Goal: Task Accomplishment & Management: Manage account settings

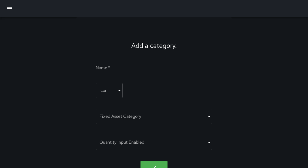
click at [12, 9] on icon "button" at bounding box center [9, 8] width 6 height 6
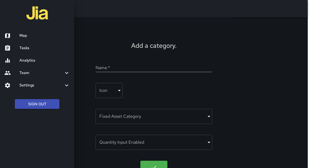
click at [29, 51] on link "Tasks" at bounding box center [37, 48] width 74 height 12
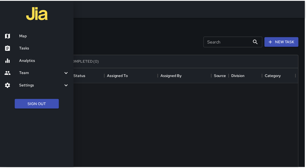
scroll to position [225, 291]
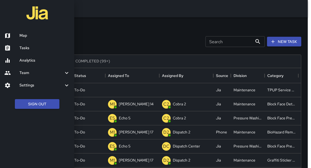
click at [119, 37] on div at bounding box center [155, 84] width 311 height 168
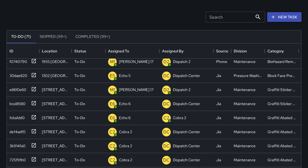
scroll to position [63, 0]
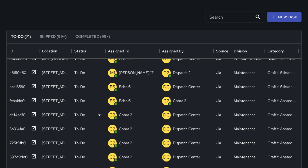
click at [33, 114] on icon at bounding box center [34, 114] width 4 height 4
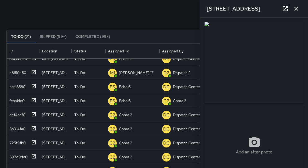
click at [294, 12] on button "button" at bounding box center [295, 8] width 11 height 11
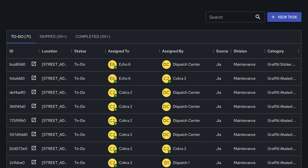
scroll to position [87, 0]
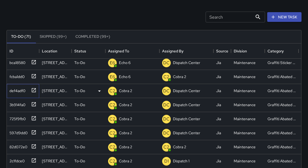
click at [30, 90] on div at bounding box center [33, 89] width 8 height 9
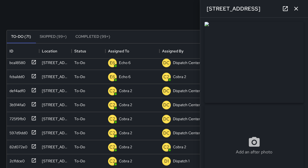
click at [297, 11] on icon "button" at bounding box center [295, 8] width 6 height 6
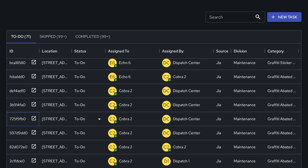
click at [33, 119] on icon at bounding box center [33, 117] width 5 height 5
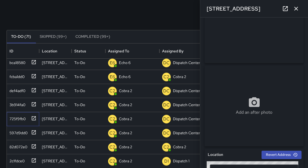
scroll to position [33, 0]
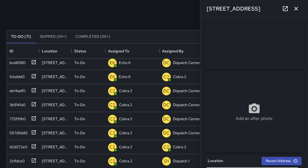
click at [286, 11] on icon at bounding box center [284, 8] width 5 height 5
click at [295, 9] on icon "button" at bounding box center [296, 9] width 4 height 4
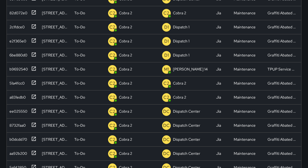
scroll to position [155, 0]
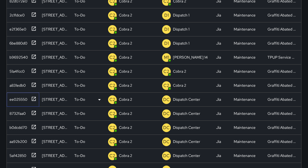
click at [33, 98] on icon at bounding box center [33, 98] width 5 height 5
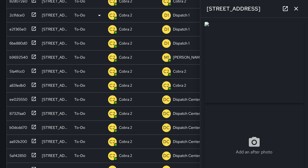
click at [296, 9] on icon "button" at bounding box center [296, 9] width 4 height 4
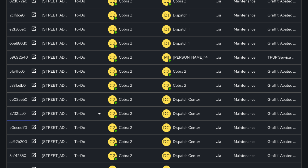
click at [34, 112] on icon at bounding box center [33, 112] width 5 height 5
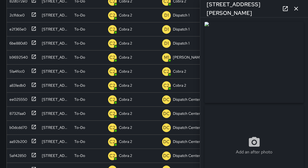
click at [298, 8] on icon "button" at bounding box center [295, 8] width 6 height 6
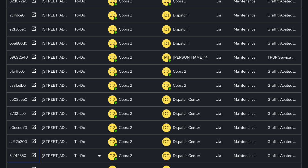
click at [34, 154] on icon at bounding box center [33, 154] width 5 height 5
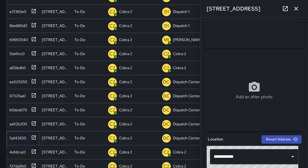
scroll to position [130, 0]
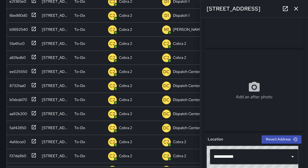
click at [295, 8] on icon "button" at bounding box center [296, 9] width 4 height 4
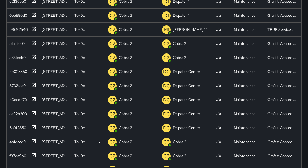
click at [33, 142] on icon at bounding box center [33, 140] width 5 height 5
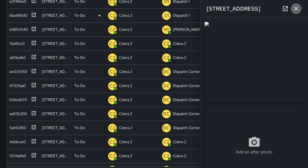
click at [295, 9] on icon "button" at bounding box center [295, 8] width 6 height 6
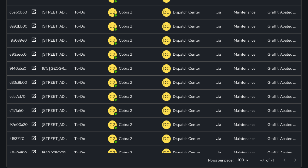
scroll to position [313, 0]
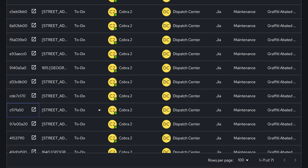
click at [34, 109] on icon at bounding box center [33, 109] width 5 height 5
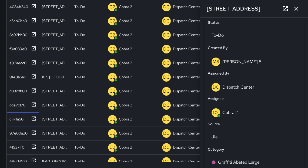
scroll to position [247, 0]
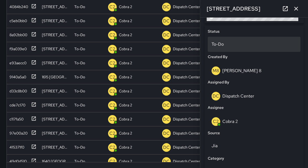
click at [224, 46] on p "To-Do" at bounding box center [253, 44] width 85 height 6
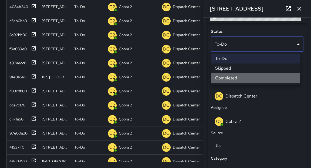
click at [226, 80] on li "Completed" at bounding box center [255, 78] width 89 height 10
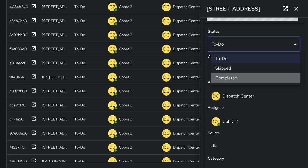
scroll to position [3, 3]
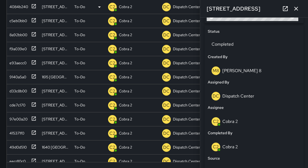
click at [295, 7] on icon "button" at bounding box center [295, 8] width 6 height 6
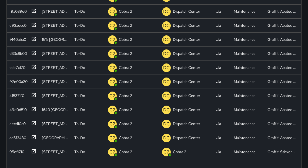
scroll to position [353, 0]
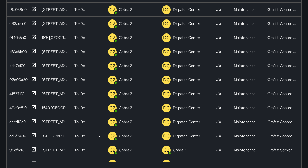
click at [34, 135] on icon at bounding box center [33, 134] width 5 height 5
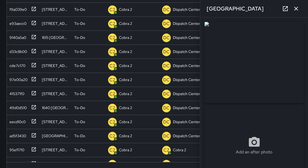
click at [296, 11] on icon "button" at bounding box center [295, 8] width 6 height 6
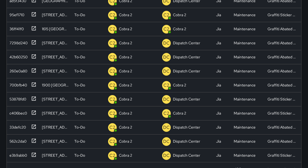
scroll to position [489, 0]
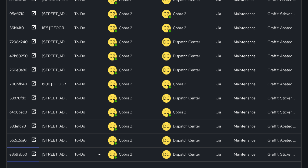
click at [35, 154] on icon at bounding box center [33, 153] width 5 height 5
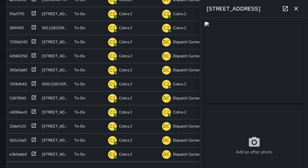
click at [298, 10] on icon "button" at bounding box center [295, 8] width 6 height 6
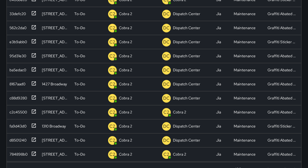
scroll to position [602, 0]
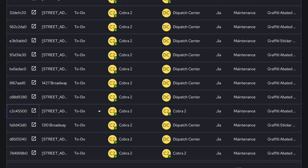
click at [35, 110] on icon at bounding box center [33, 110] width 5 height 5
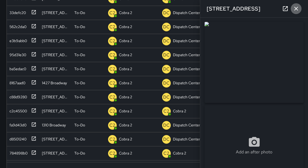
click at [297, 10] on icon "button" at bounding box center [296, 9] width 4 height 4
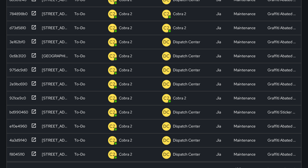
scroll to position [748, 0]
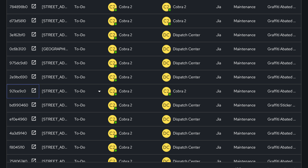
click at [32, 91] on icon at bounding box center [33, 90] width 5 height 5
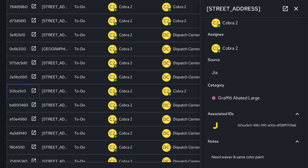
scroll to position [339, 0]
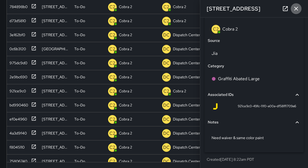
click at [296, 10] on icon "button" at bounding box center [295, 8] width 6 height 6
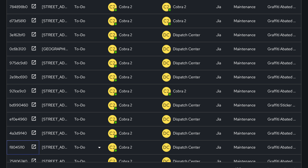
click at [33, 144] on icon at bounding box center [34, 146] width 4 height 4
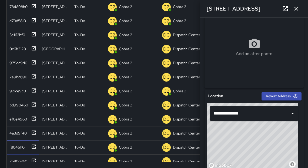
scroll to position [93, 0]
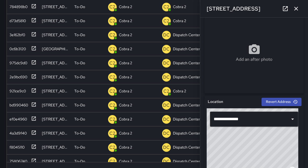
click at [298, 9] on icon "button" at bounding box center [295, 8] width 6 height 6
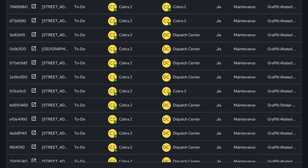
scroll to position [772, 0]
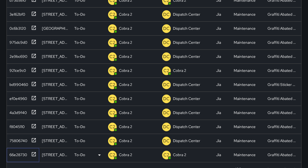
click at [35, 151] on icon at bounding box center [33, 153] width 5 height 5
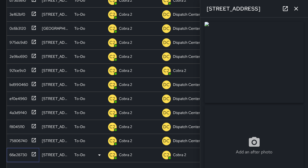
type input "**********"
click at [295, 11] on icon "button" at bounding box center [295, 8] width 6 height 6
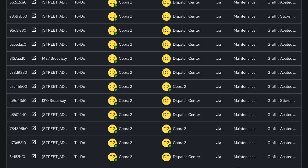
scroll to position [624, 0]
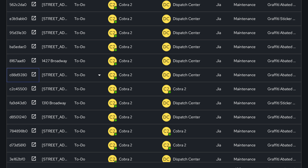
click at [32, 72] on icon at bounding box center [34, 74] width 4 height 4
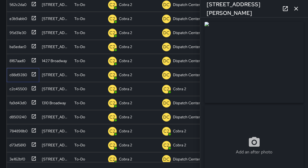
scroll to position [0, 0]
click at [33, 60] on icon at bounding box center [33, 59] width 5 height 5
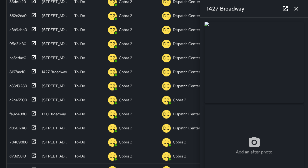
scroll to position [123, 0]
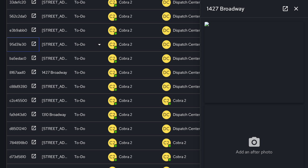
click at [32, 43] on icon at bounding box center [33, 43] width 5 height 5
click at [295, 11] on icon "button" at bounding box center [295, 8] width 6 height 6
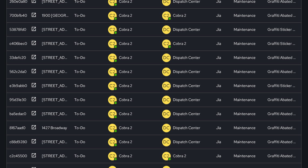
scroll to position [563, 0]
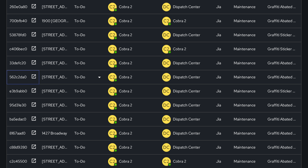
click at [34, 76] on icon at bounding box center [33, 76] width 5 height 5
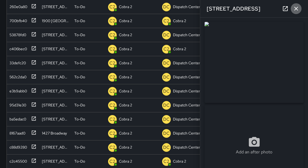
click at [296, 9] on icon "button" at bounding box center [295, 8] width 6 height 6
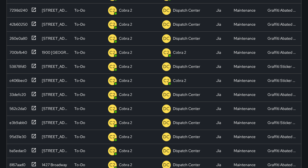
scroll to position [519, 0]
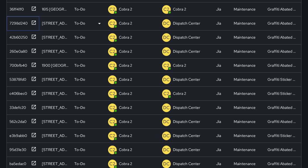
click at [34, 21] on icon at bounding box center [33, 22] width 5 height 5
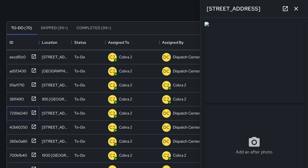
scroll to position [33, 0]
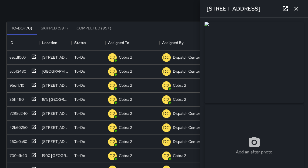
click at [295, 8] on icon "button" at bounding box center [296, 9] width 4 height 4
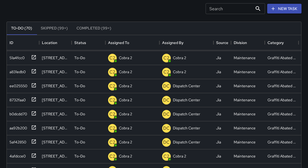
scroll to position [236, 0]
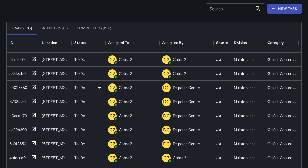
click at [30, 87] on div at bounding box center [33, 86] width 8 height 9
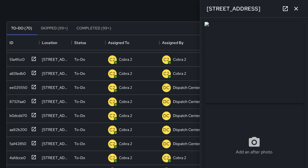
click at [293, 9] on icon "button" at bounding box center [295, 8] width 6 height 6
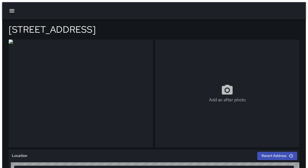
type input "**********"
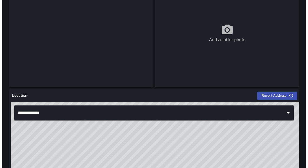
scroll to position [60, 0]
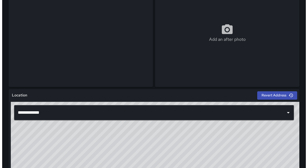
click at [172, 138] on div "© Mapbox © OpenStreetMap Improve this map" at bounding box center [156, 135] width 290 height 67
